Goal: Task Accomplishment & Management: Complete application form

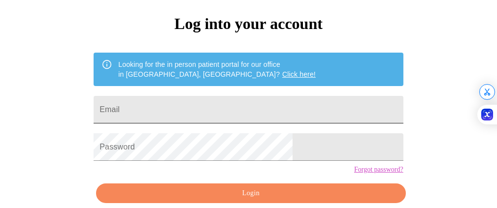
scroll to position [83, 0]
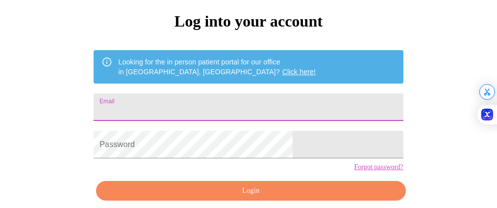
click at [219, 103] on input "Email" at bounding box center [248, 108] width 309 height 28
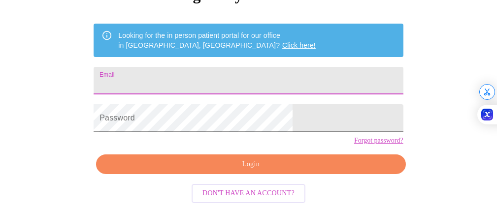
click at [239, 67] on input "Email" at bounding box center [248, 81] width 309 height 28
type input "[EMAIL_ADDRESS][DOMAIN_NAME]"
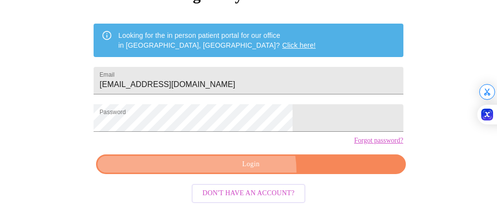
click at [244, 174] on button "Login" at bounding box center [250, 165] width 309 height 20
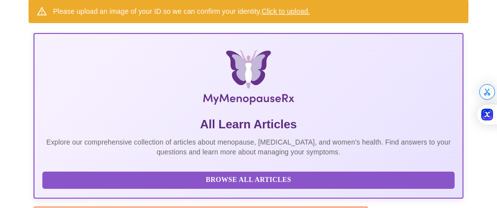
scroll to position [93, 0]
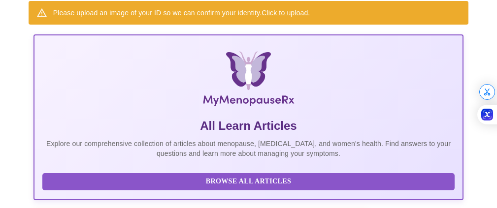
click at [285, 9] on link "Click to upload." at bounding box center [285, 13] width 48 height 8
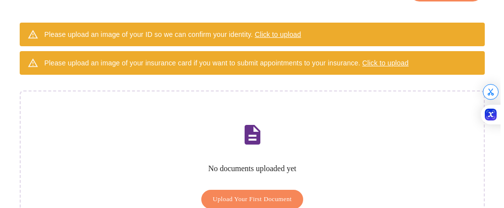
scroll to position [135, 0]
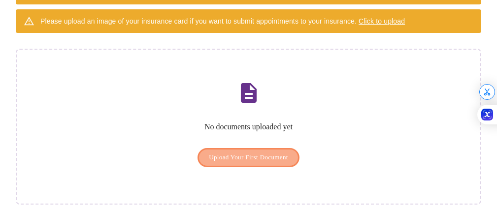
click at [257, 153] on button "Upload Your First Document" at bounding box center [248, 157] width 102 height 19
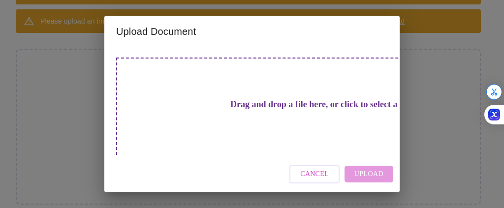
scroll to position [79, 0]
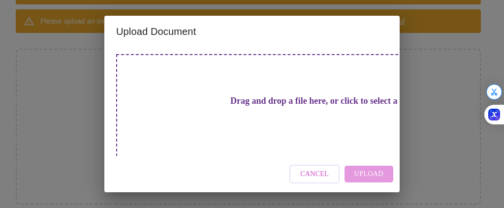
click at [243, 104] on h3 "Drag and drop a file here, or click to select a file" at bounding box center [321, 101] width 272 height 10
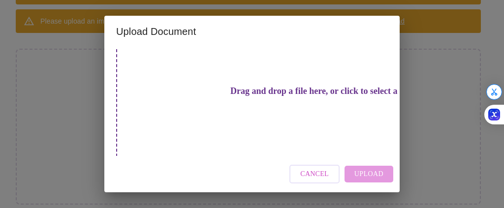
click at [281, 97] on h3 "Drag and drop a file here, or click to select a file" at bounding box center [321, 91] width 272 height 10
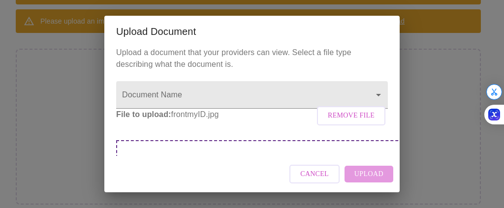
scroll to position [0, 0]
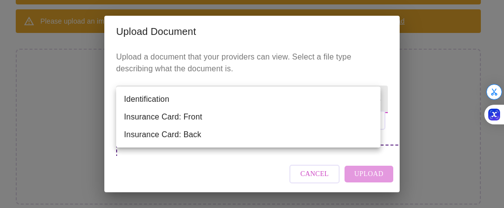
click at [215, 99] on body "MyMenopauseRx Appointments Messaging Labs Uploads Medications Community Refer a…" at bounding box center [252, 45] width 496 height 352
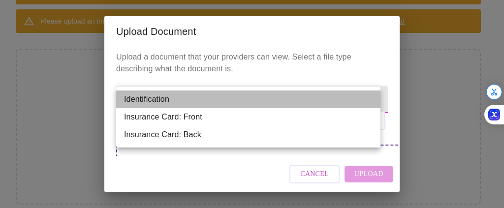
click at [202, 101] on li "Identification" at bounding box center [248, 100] width 264 height 18
type input "Identification"
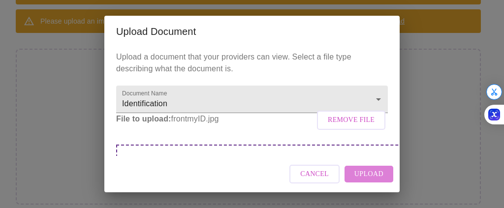
click at [369, 179] on span "Upload" at bounding box center [369, 174] width 29 height 12
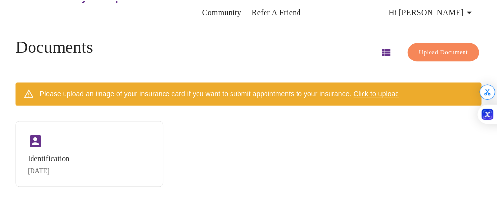
scroll to position [31, 0]
